Goal: Information Seeking & Learning: Learn about a topic

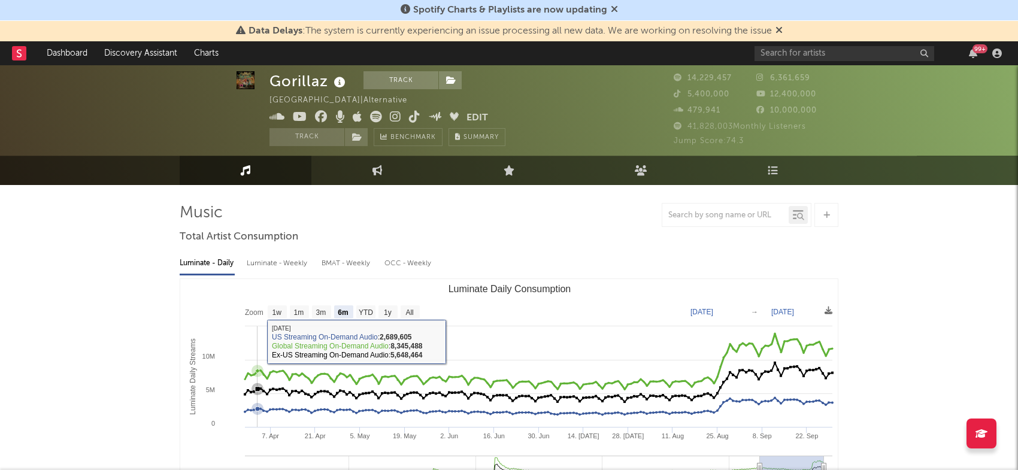
select select "6m"
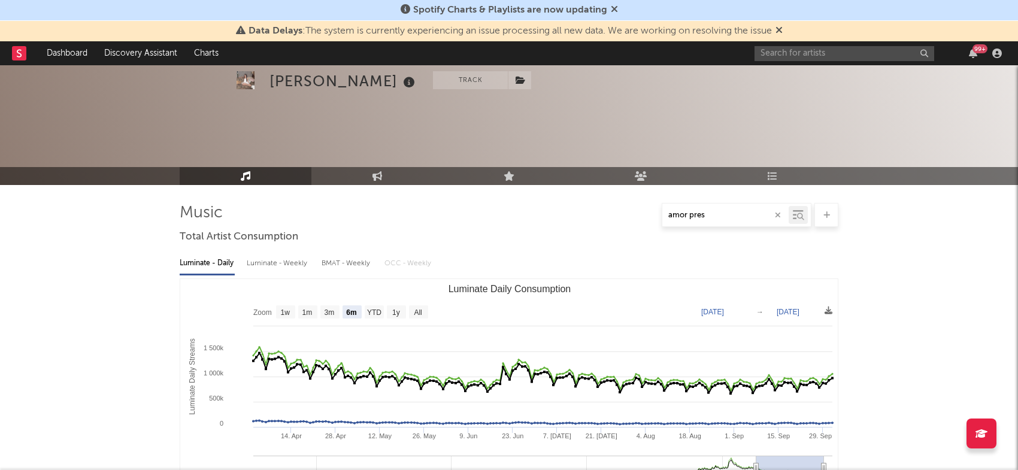
select select "6m"
select select "1w"
select select "All"
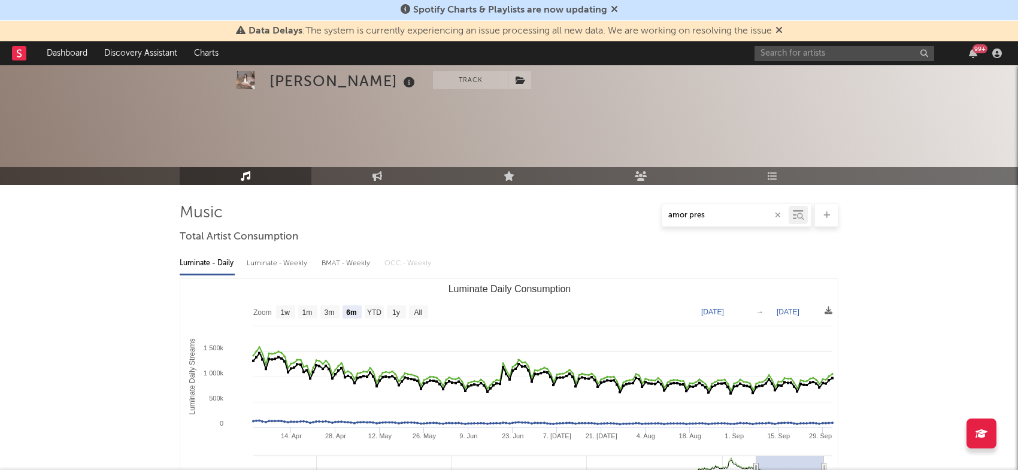
scroll to position [1343, 0]
